Goal: Task Accomplishment & Management: Complete application form

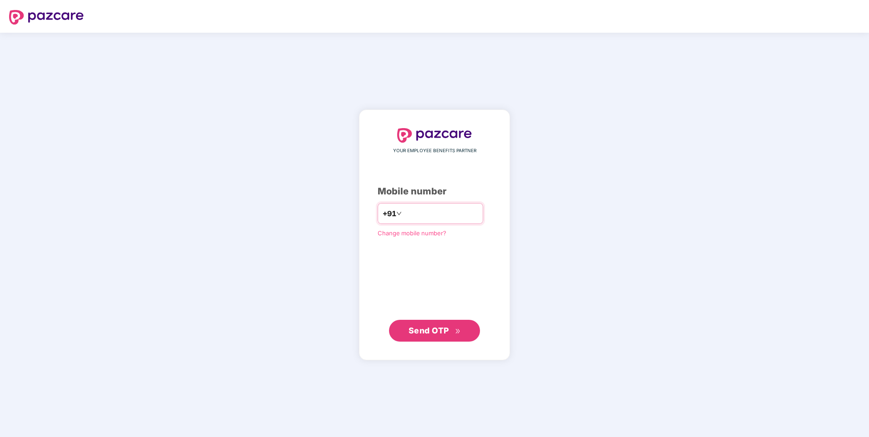
click at [414, 215] on input "number" at bounding box center [440, 213] width 75 height 15
type input "**********"
click at [426, 336] on span "Send OTP" at bounding box center [434, 331] width 52 height 13
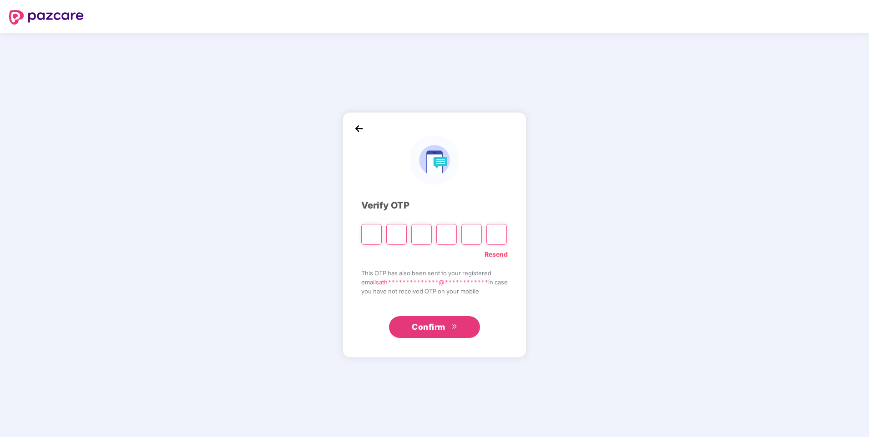
click at [371, 236] on input "Please enter verification code. Digit 1" at bounding box center [371, 234] width 20 height 21
type input "*"
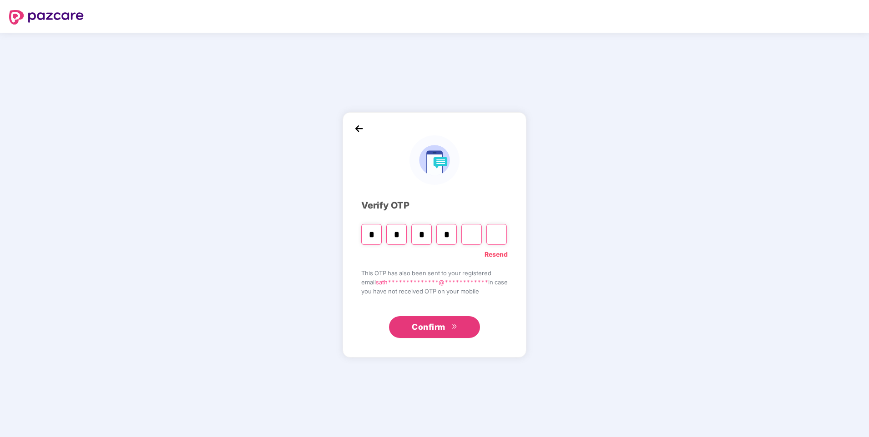
type input "*"
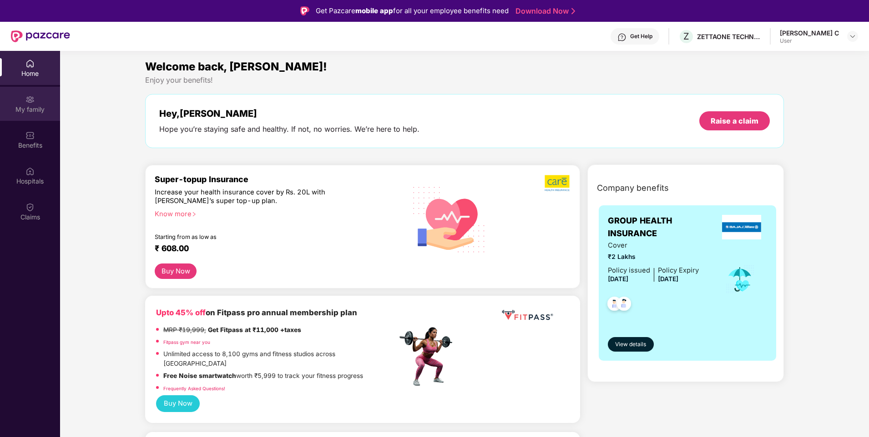
click at [32, 99] on img at bounding box center [29, 99] width 9 height 9
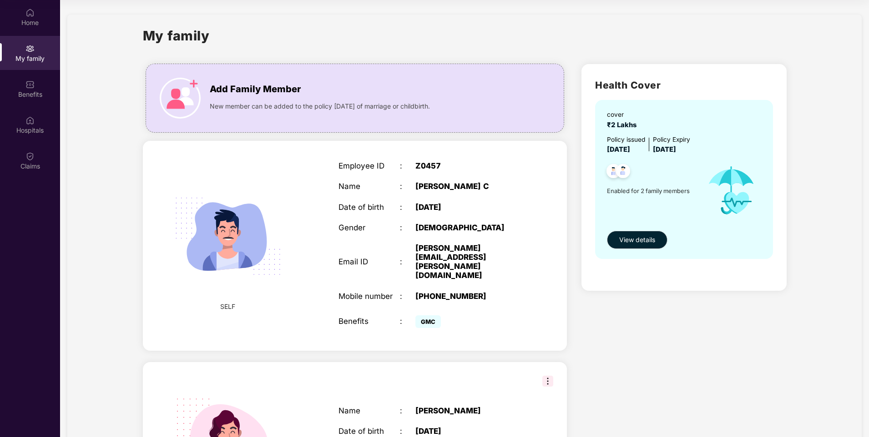
click at [548, 376] on img at bounding box center [547, 381] width 11 height 11
click at [641, 326] on div "Health Cover cover ₹2 Lakhs Policy issued [DATE] Policy Expiry [DATE] Enabled f…" at bounding box center [683, 299] width 219 height 485
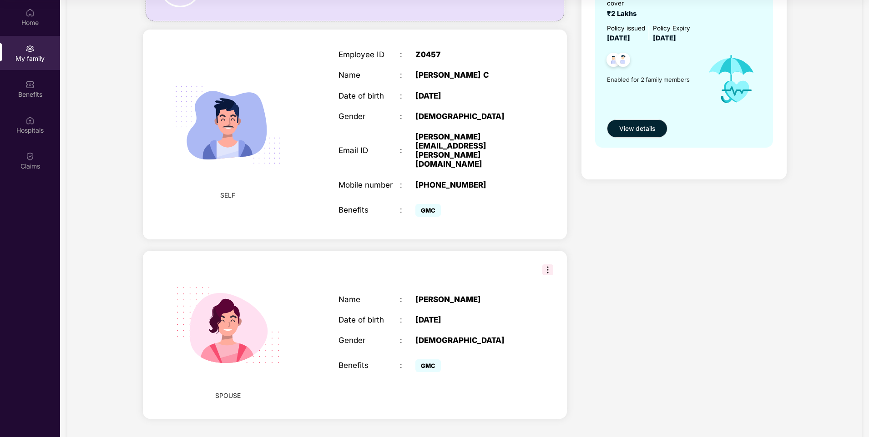
scroll to position [20, 0]
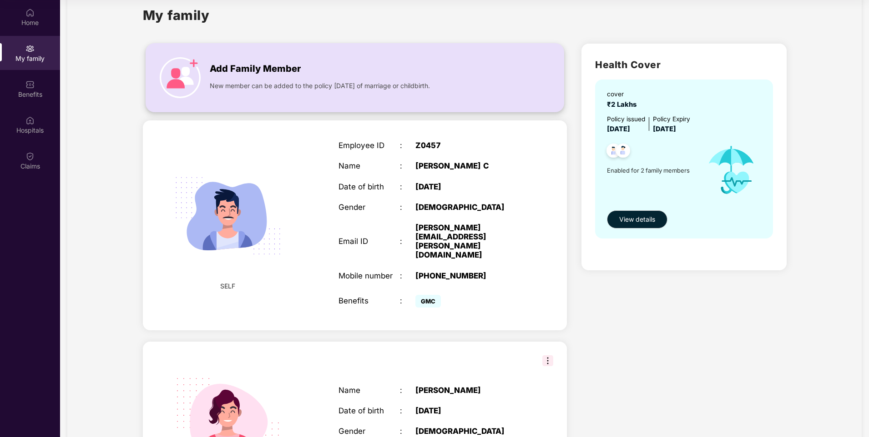
click at [261, 69] on span "Add Family Member" at bounding box center [255, 69] width 91 height 14
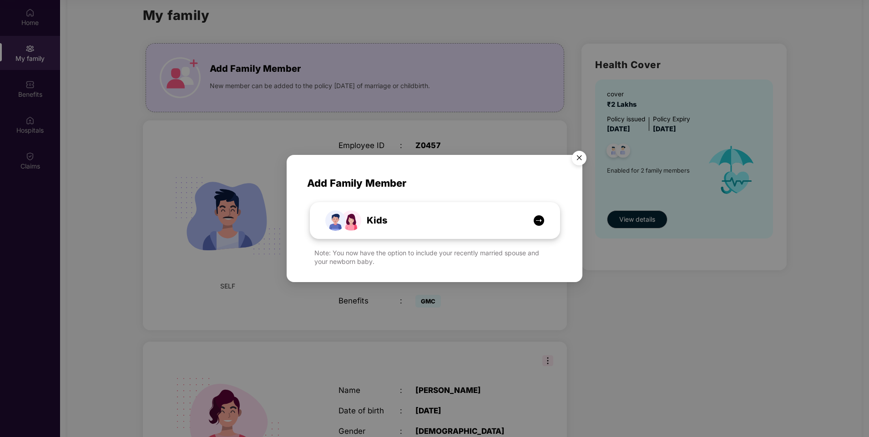
click at [537, 221] on img at bounding box center [538, 220] width 11 height 11
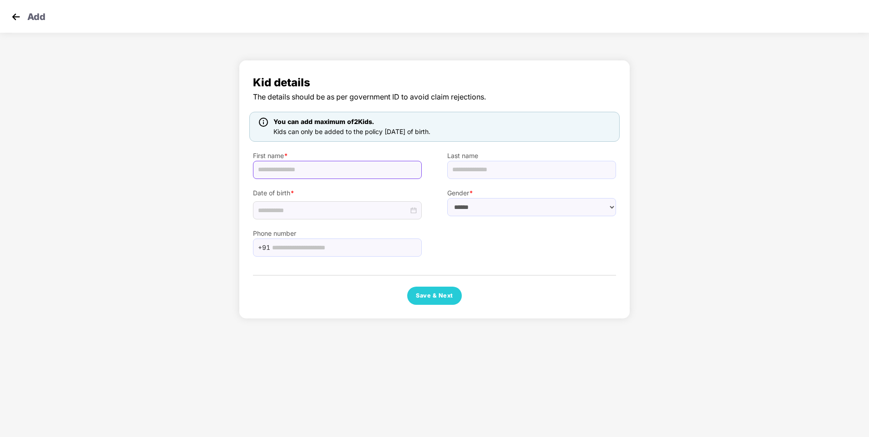
click at [332, 175] on input "text" at bounding box center [337, 170] width 169 height 18
click at [20, 19] on img at bounding box center [16, 17] width 14 height 14
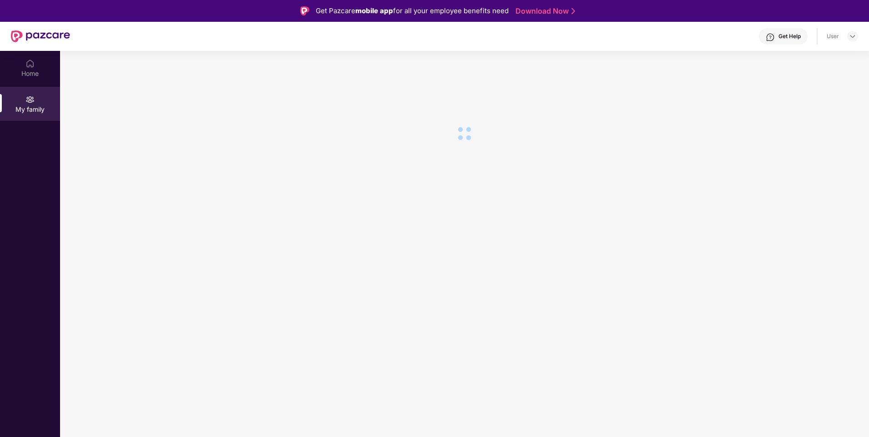
scroll to position [51, 0]
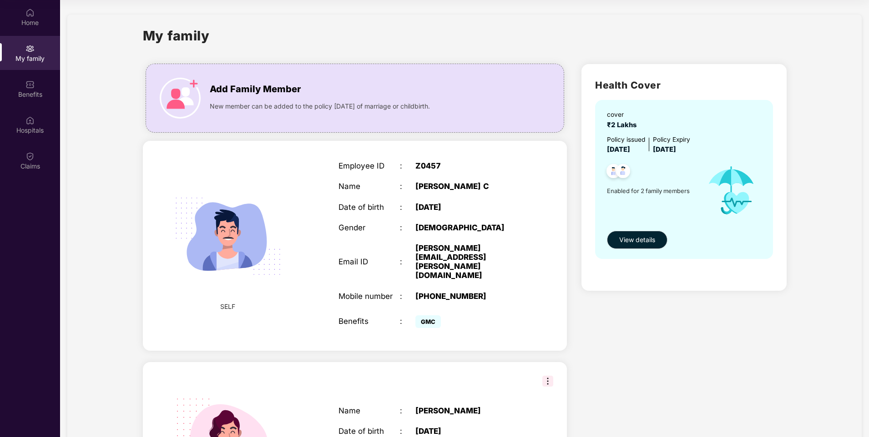
click at [33, 65] on div "My family" at bounding box center [30, 53] width 60 height 34
click at [278, 86] on span "Add Family Member" at bounding box center [255, 89] width 91 height 14
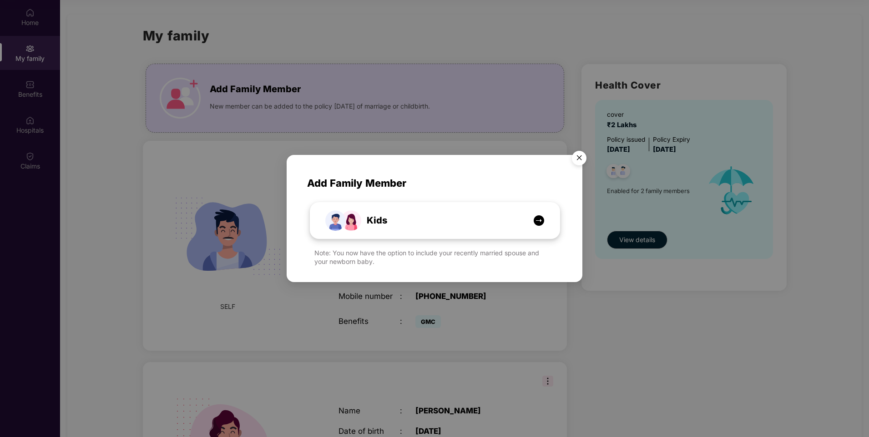
click at [535, 218] on img at bounding box center [538, 220] width 11 height 11
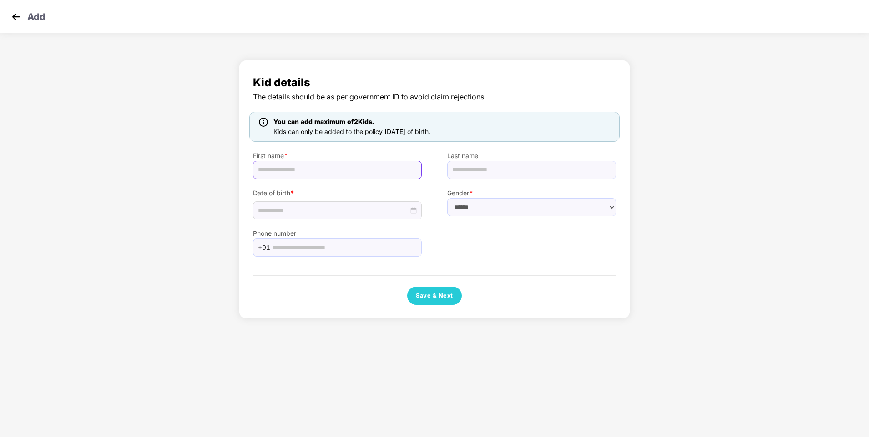
click at [357, 172] on input "text" at bounding box center [337, 170] width 169 height 18
click at [475, 206] on select "****** **** ******" at bounding box center [531, 207] width 169 height 18
click at [303, 249] on input "text" at bounding box center [344, 248] width 144 height 14
click at [334, 174] on input "text" at bounding box center [337, 170] width 169 height 18
type input "********"
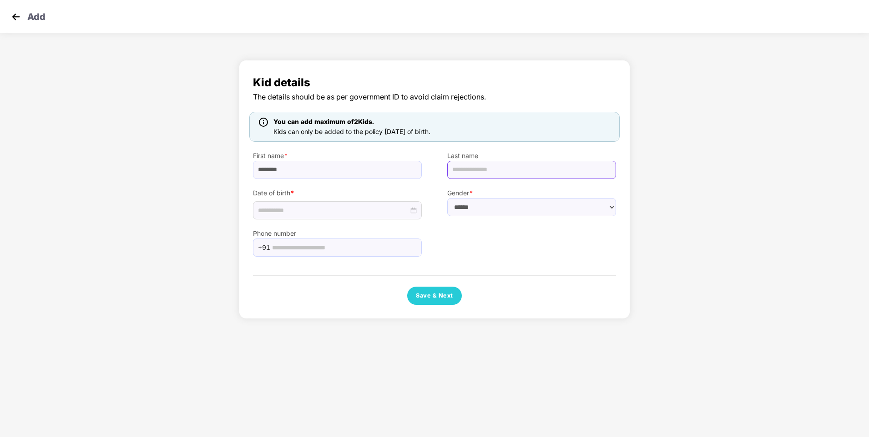
click at [461, 172] on input "text" at bounding box center [531, 170] width 169 height 18
type input "*"
click at [355, 212] on input at bounding box center [333, 211] width 151 height 10
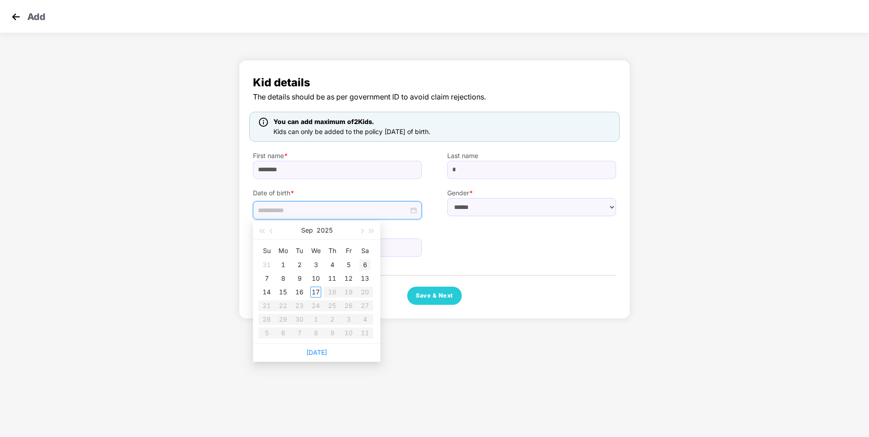
click at [363, 263] on div "6" at bounding box center [364, 265] width 11 height 11
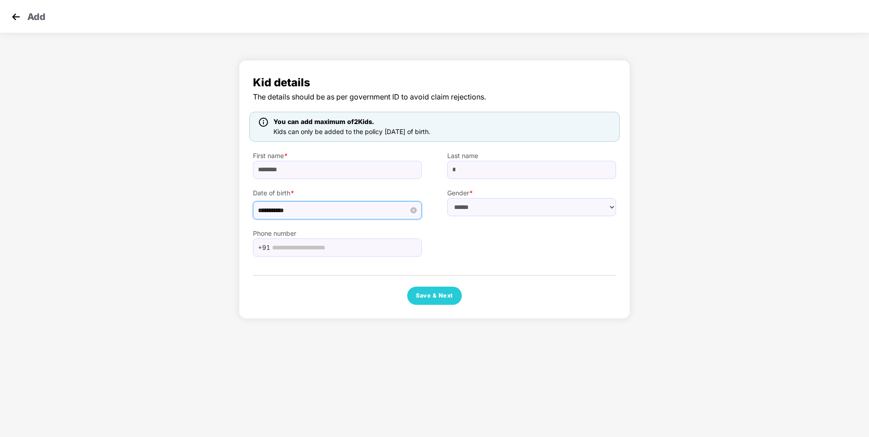
click at [280, 211] on input "**********" at bounding box center [333, 211] width 151 height 10
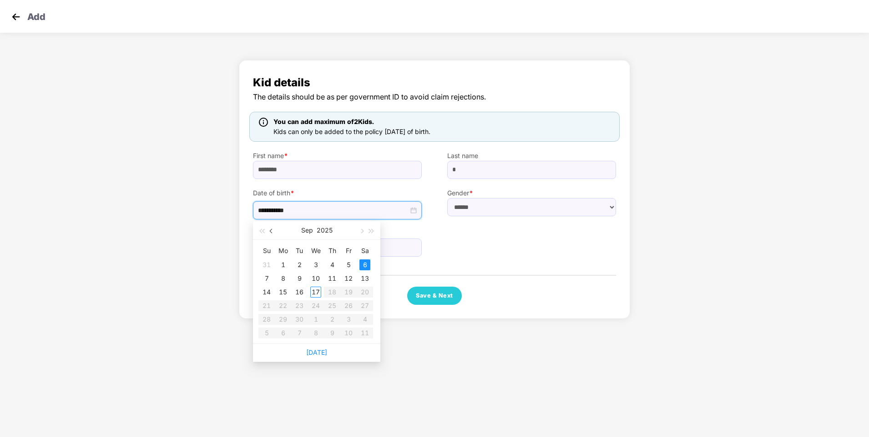
click at [271, 231] on span "button" at bounding box center [272, 231] width 5 height 5
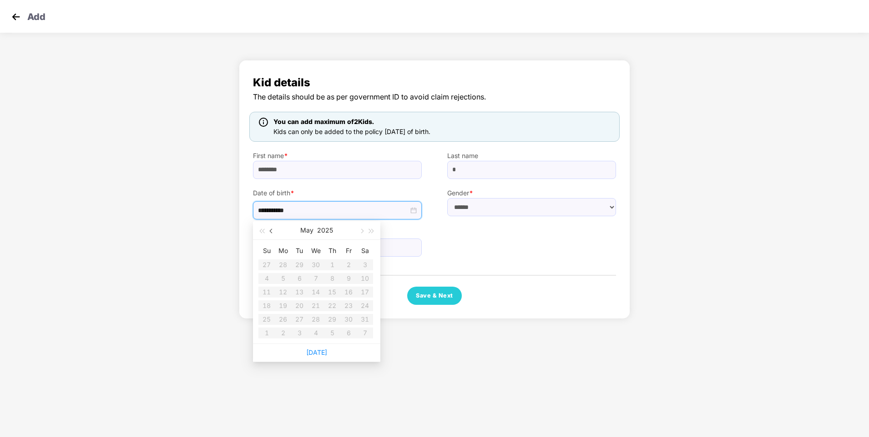
click at [271, 231] on span "button" at bounding box center [272, 231] width 5 height 5
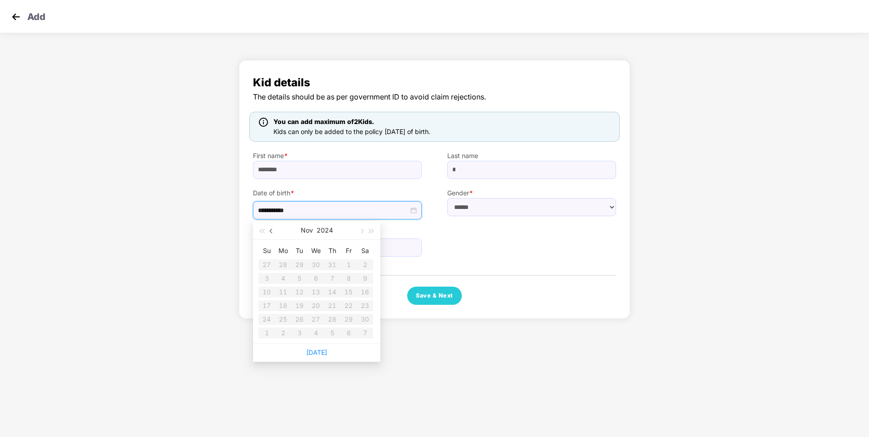
click at [271, 231] on span "button" at bounding box center [272, 231] width 5 height 5
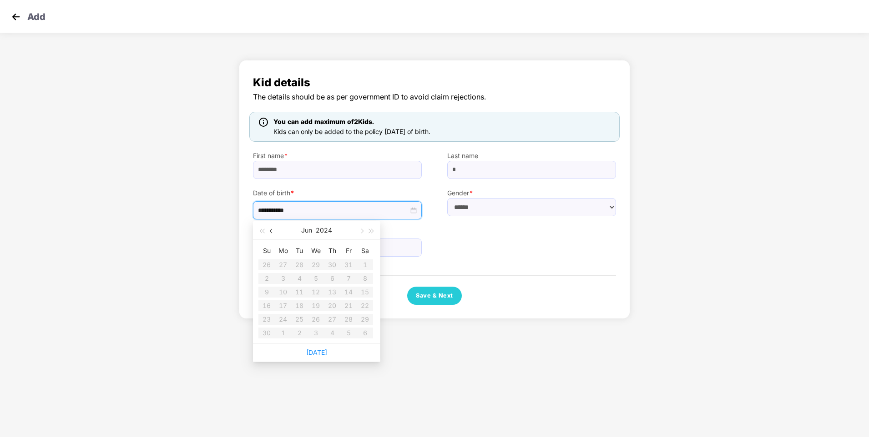
click at [271, 231] on span "button" at bounding box center [272, 231] width 5 height 5
click at [348, 264] on table "Su Mo Tu We Th Fr Sa 25 26 27 28 29 1 2 3 4 5 6 7 8 9 10 11 12 13 14 15 16 17 1…" at bounding box center [315, 292] width 115 height 96
click at [345, 275] on table "Su Mo Tu We Th Fr Sa 25 26 27 28 29 1 2 3 4 5 6 7 8 9 10 11 12 13 14 15 16 17 1…" at bounding box center [315, 292] width 115 height 96
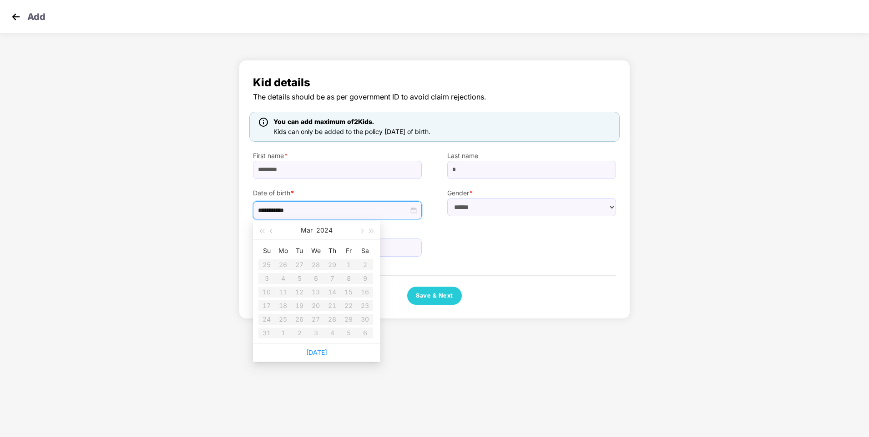
click at [347, 262] on table "Su Mo Tu We Th Fr Sa 25 26 27 28 29 1 2 3 4 5 6 7 8 9 10 11 12 13 14 15 16 17 1…" at bounding box center [315, 292] width 115 height 96
click at [343, 277] on table "Su Mo Tu We Th Fr Sa 25 26 27 28 29 1 2 3 4 5 6 7 8 9 10 11 12 13 14 15 16 17 1…" at bounding box center [315, 292] width 115 height 96
click at [262, 209] on input "**********" at bounding box center [333, 211] width 151 height 10
click at [268, 212] on input "**********" at bounding box center [333, 211] width 151 height 10
click at [264, 211] on input "**********" at bounding box center [333, 211] width 151 height 10
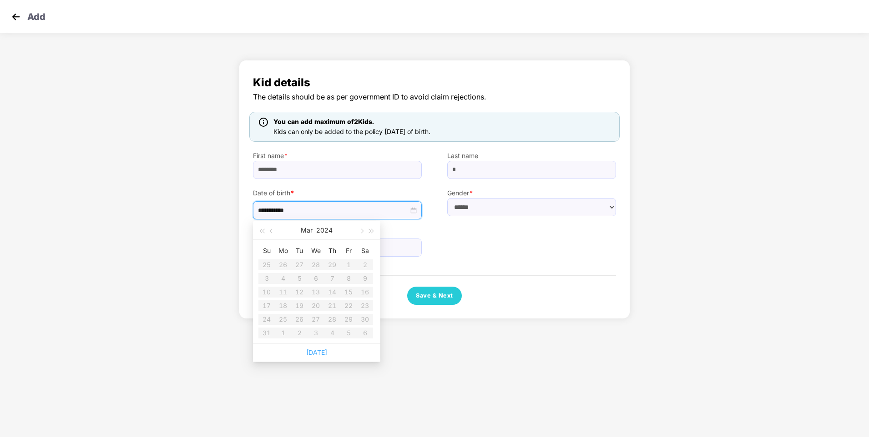
click at [322, 355] on link "[DATE]" at bounding box center [316, 353] width 21 height 8
type input "**********"
